Goal: Navigation & Orientation: Find specific page/section

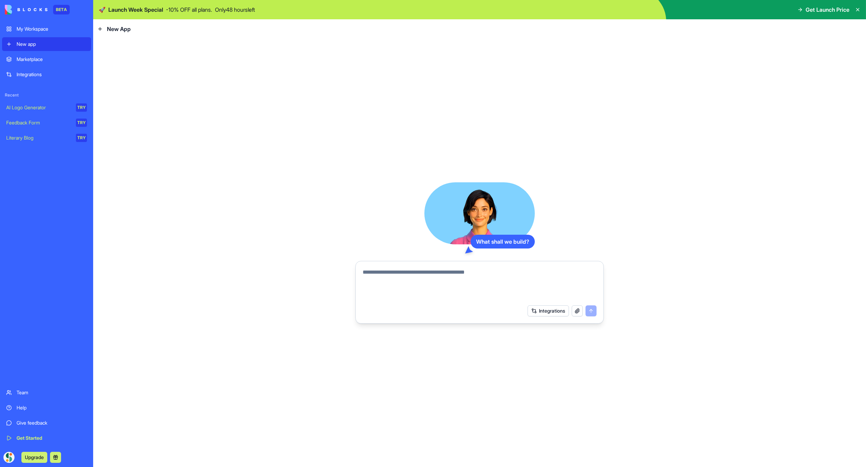
click at [819, 11] on span "Get Launch Price" at bounding box center [827, 10] width 44 height 8
click at [710, 50] on div "What shall we build? Integrations" at bounding box center [479, 253] width 772 height 429
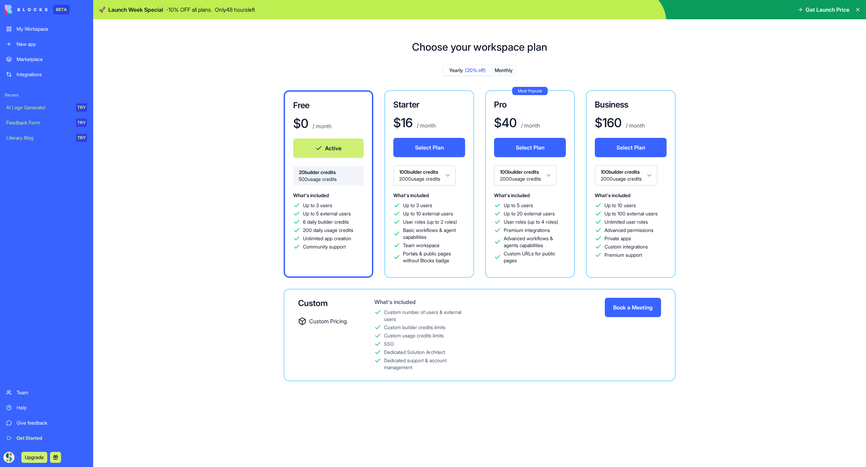
click at [327, 152] on button "Active" at bounding box center [328, 148] width 70 height 19
click at [32, 43] on div "New app" at bounding box center [52, 44] width 70 height 7
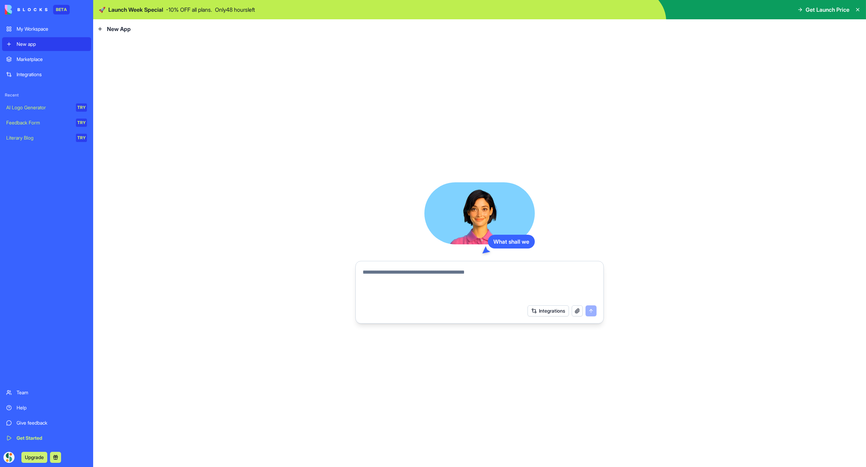
click at [38, 58] on div "Marketplace" at bounding box center [52, 59] width 70 height 7
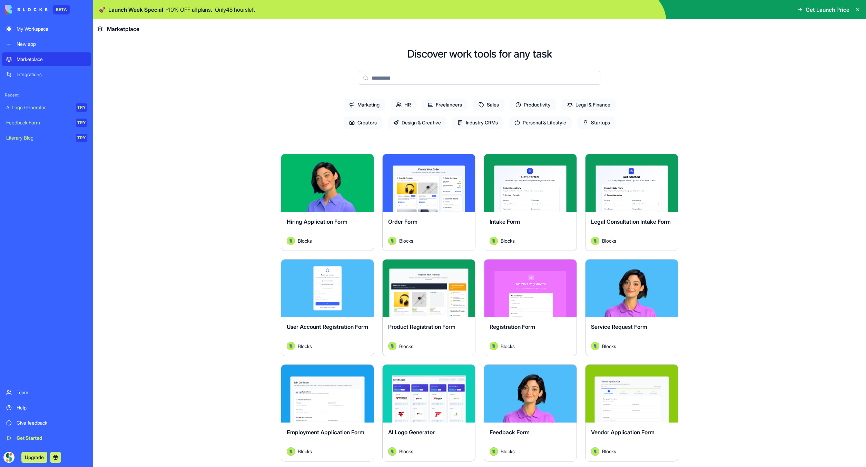
scroll to position [27, 0]
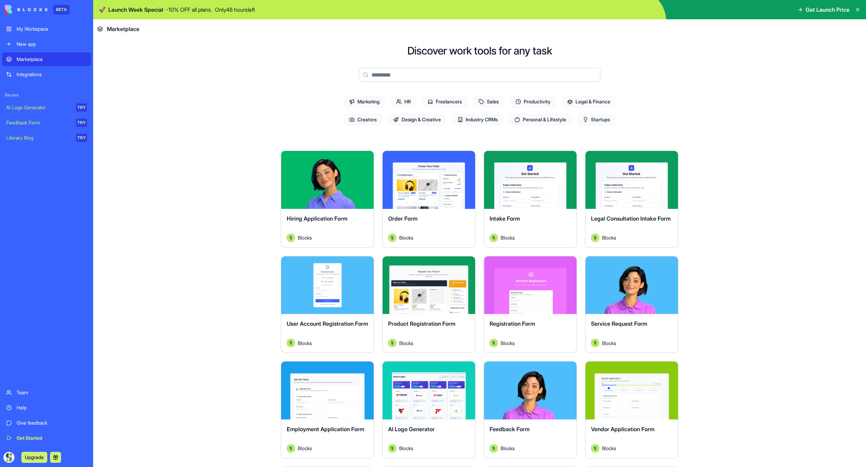
click at [368, 102] on span "Marketing" at bounding box center [363, 102] width 41 height 12
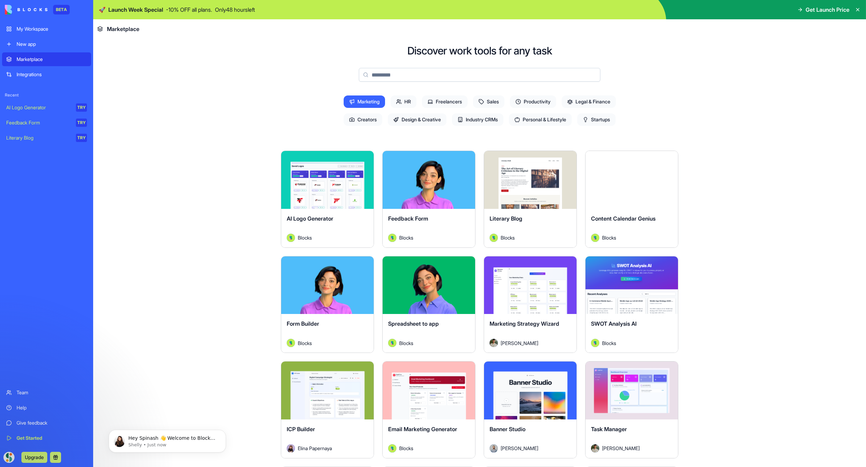
scroll to position [0, 0]
